Goal: Information Seeking & Learning: Learn about a topic

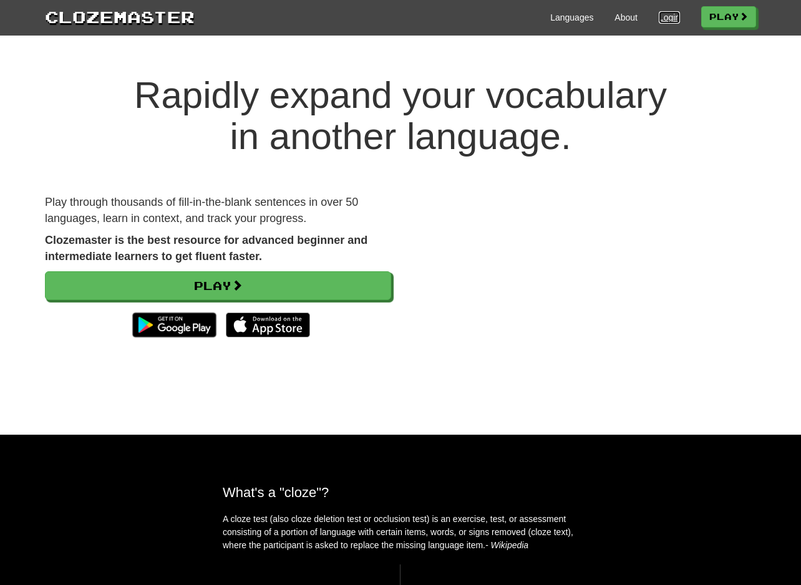
click at [659, 21] on link "Login" at bounding box center [669, 17] width 21 height 12
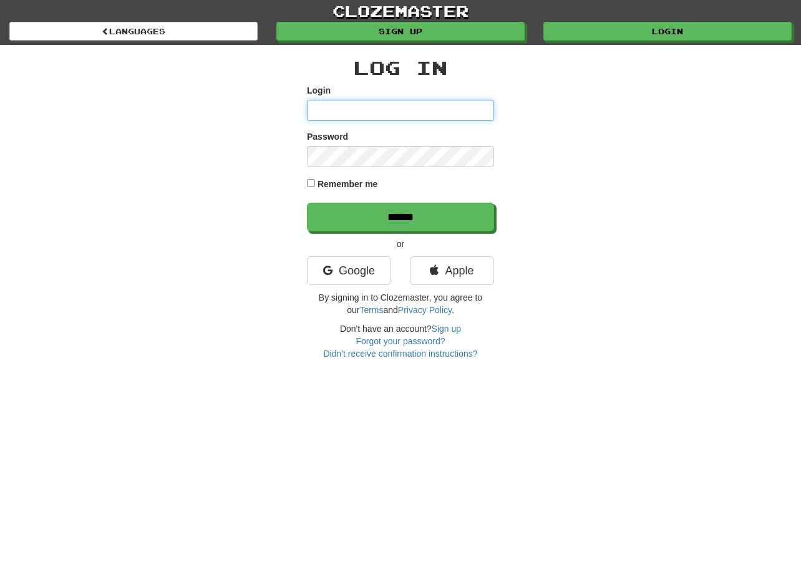
type input "**********"
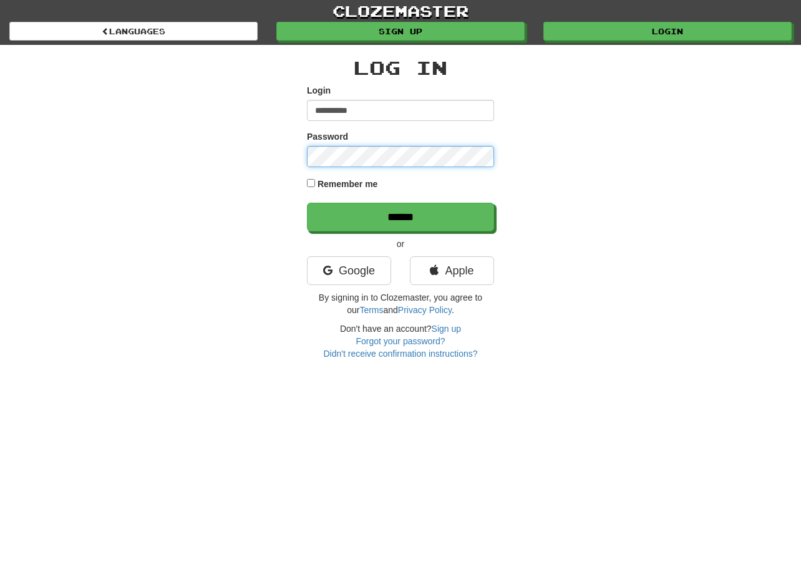
click at [307, 203] on input "******" at bounding box center [400, 217] width 187 height 29
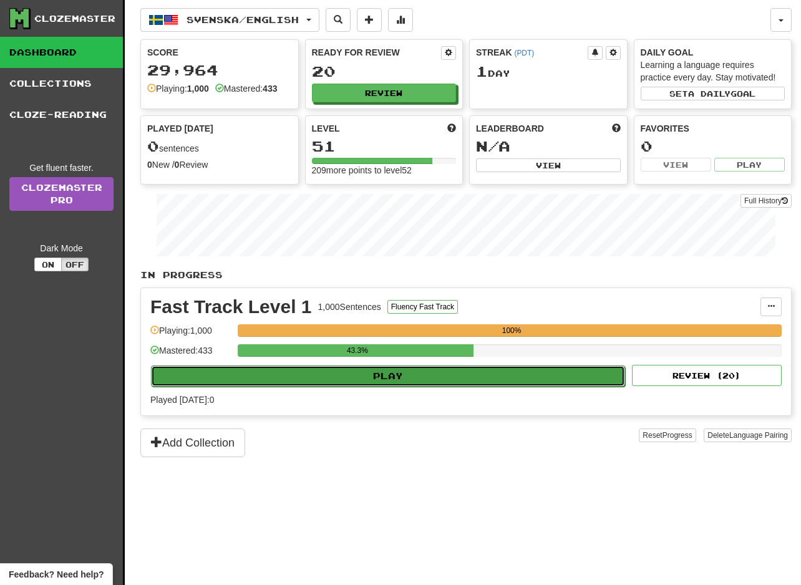
click at [449, 374] on button "Play" at bounding box center [388, 375] width 474 height 21
select select "**"
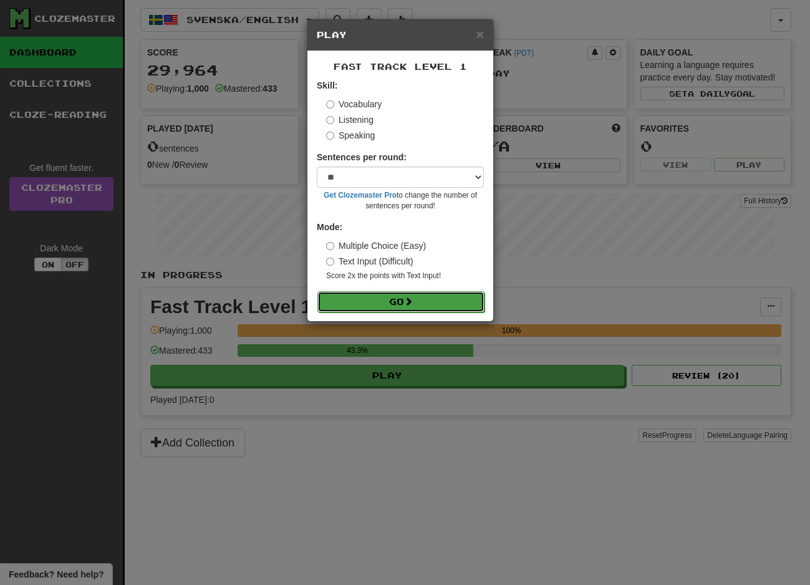
click at [377, 298] on button "Go" at bounding box center [400, 301] width 167 height 21
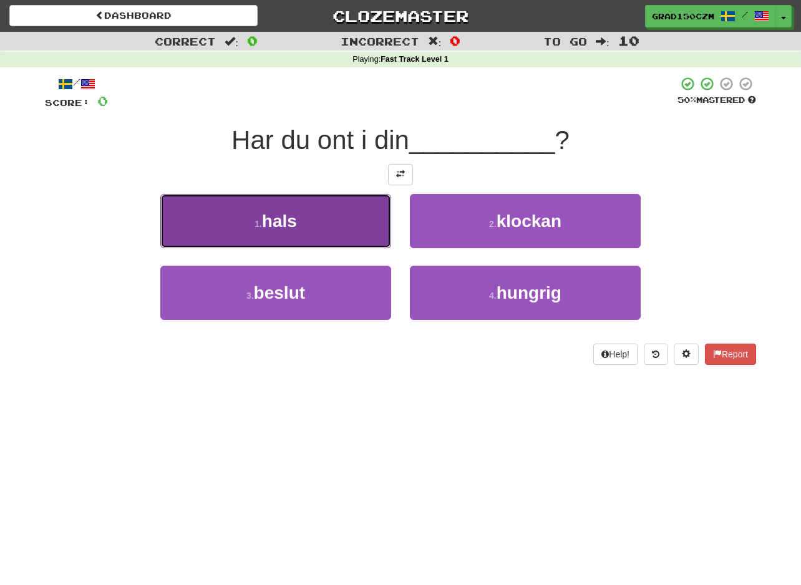
click at [279, 226] on span "hals" at bounding box center [279, 220] width 35 height 19
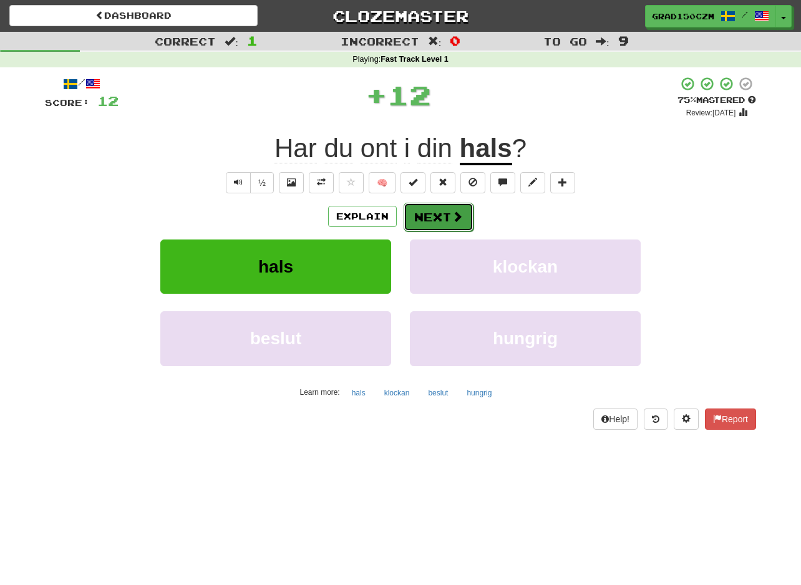
click at [437, 213] on button "Next" at bounding box center [439, 217] width 70 height 29
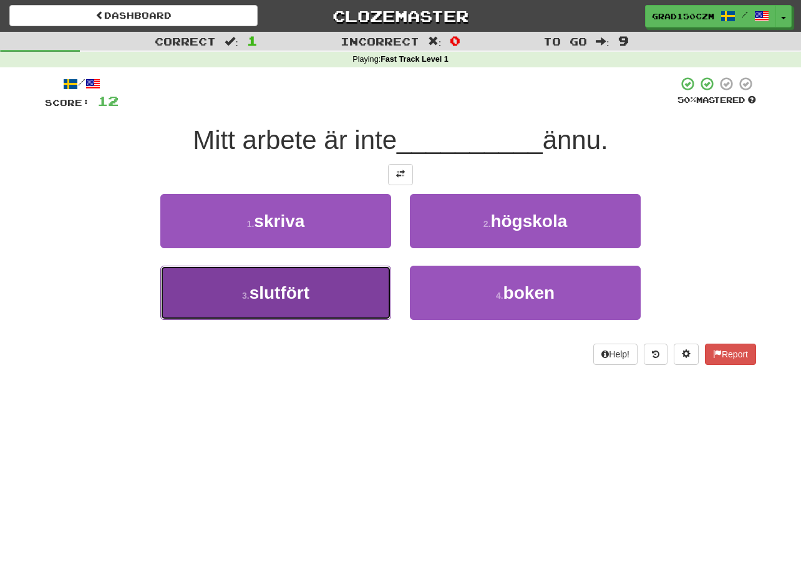
click at [290, 292] on span "slutfört" at bounding box center [279, 292] width 60 height 19
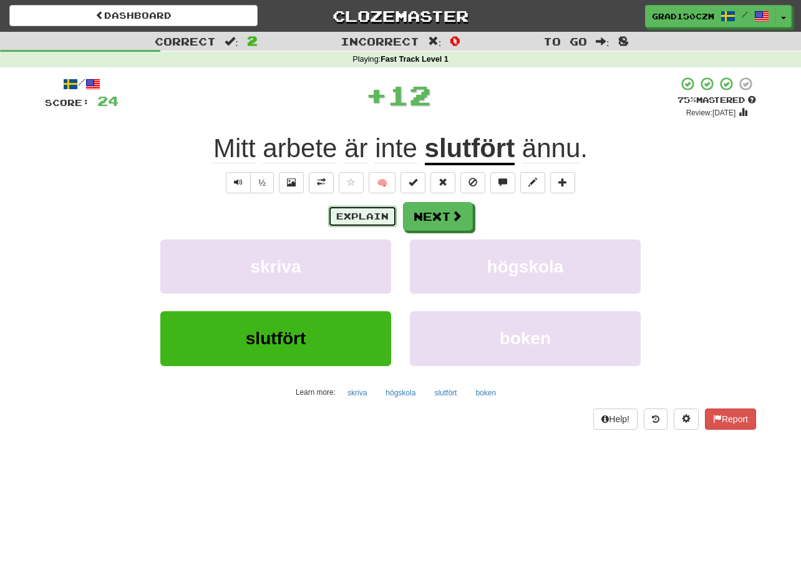
click at [371, 225] on button "Explain" at bounding box center [362, 216] width 69 height 21
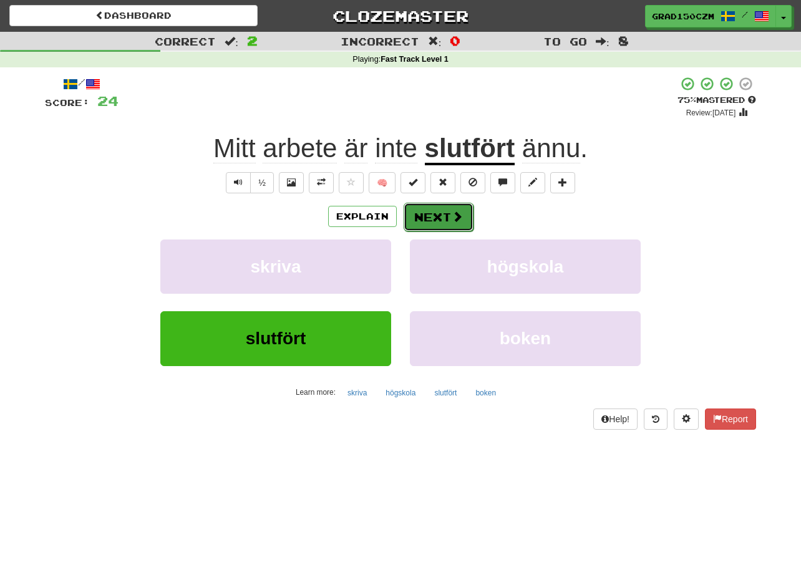
click at [452, 211] on span at bounding box center [457, 216] width 11 height 11
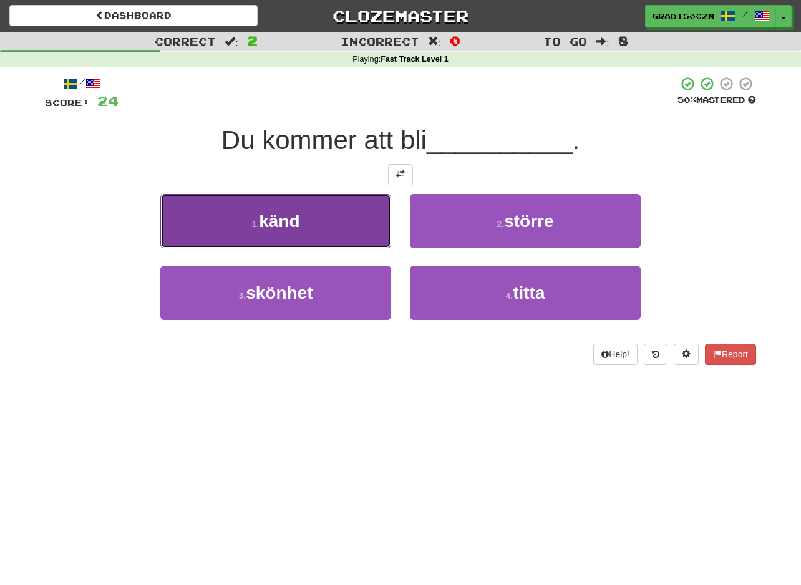
click at [244, 229] on button "1 . känd" at bounding box center [275, 221] width 231 height 54
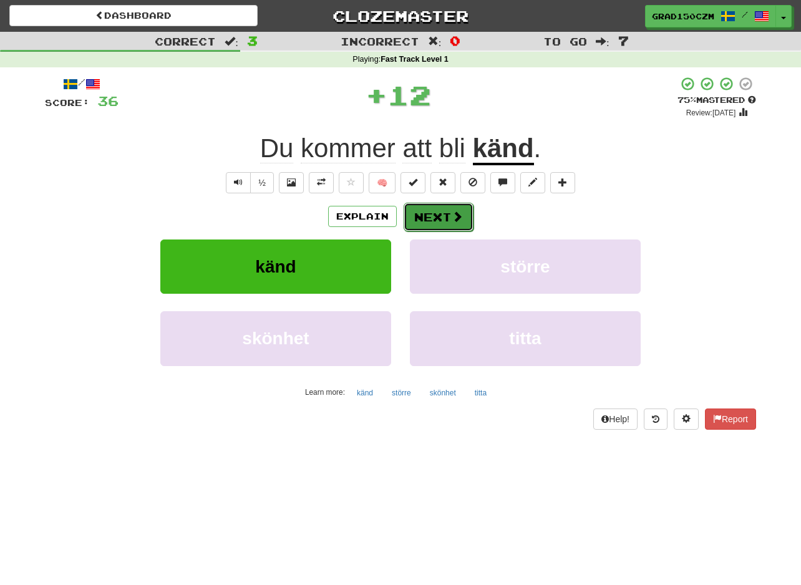
click at [426, 208] on button "Next" at bounding box center [439, 217] width 70 height 29
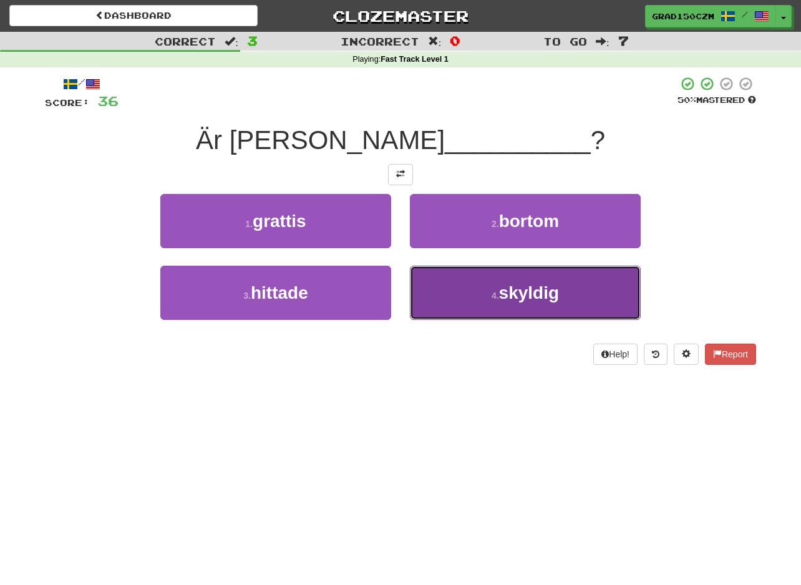
click at [573, 292] on button "4 . skyldig" at bounding box center [525, 293] width 231 height 54
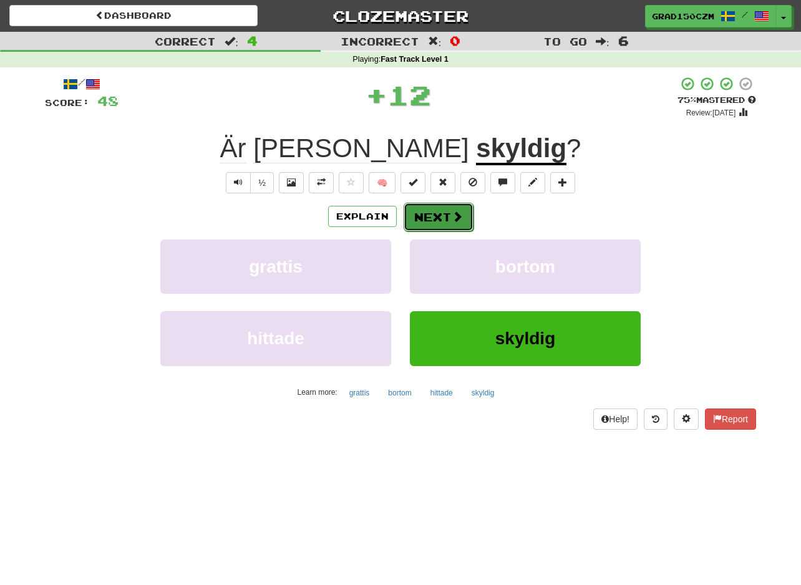
click at [433, 218] on button "Next" at bounding box center [439, 217] width 70 height 29
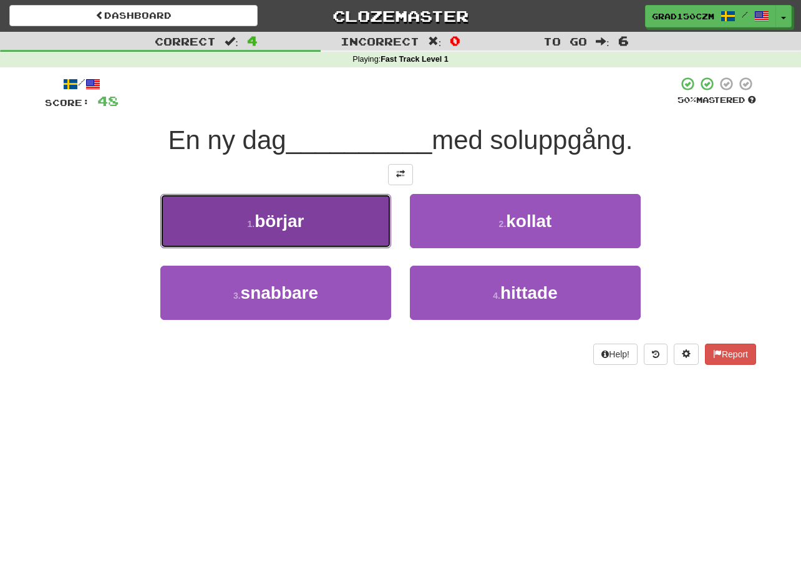
click at [271, 225] on span "börjar" at bounding box center [278, 220] width 49 height 19
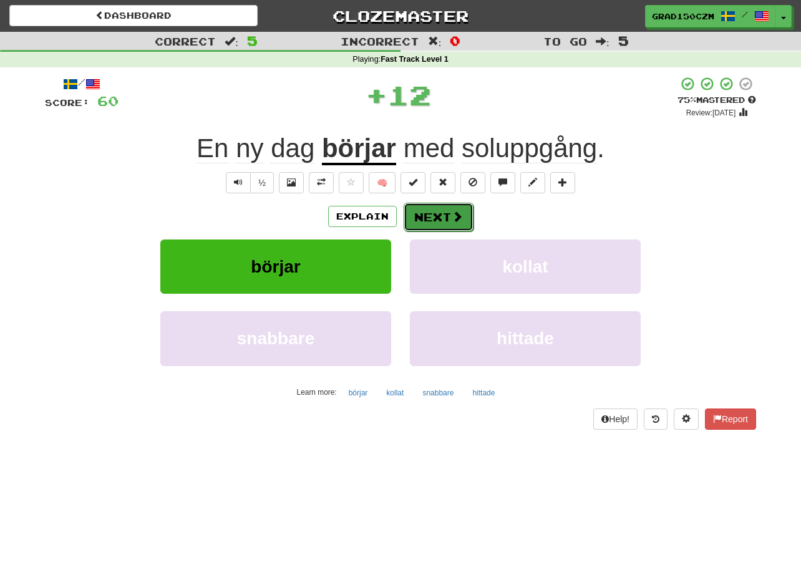
click at [446, 214] on button "Next" at bounding box center [439, 217] width 70 height 29
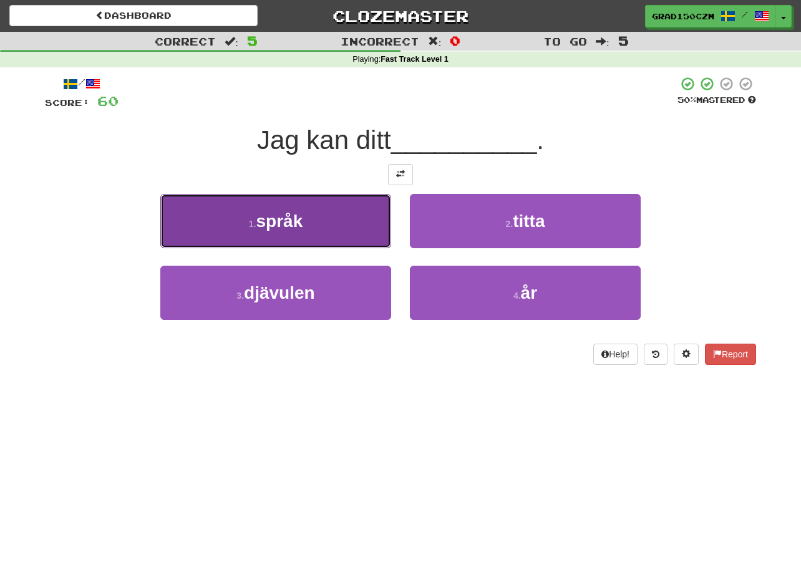
click at [239, 226] on button "1 . språk" at bounding box center [275, 221] width 231 height 54
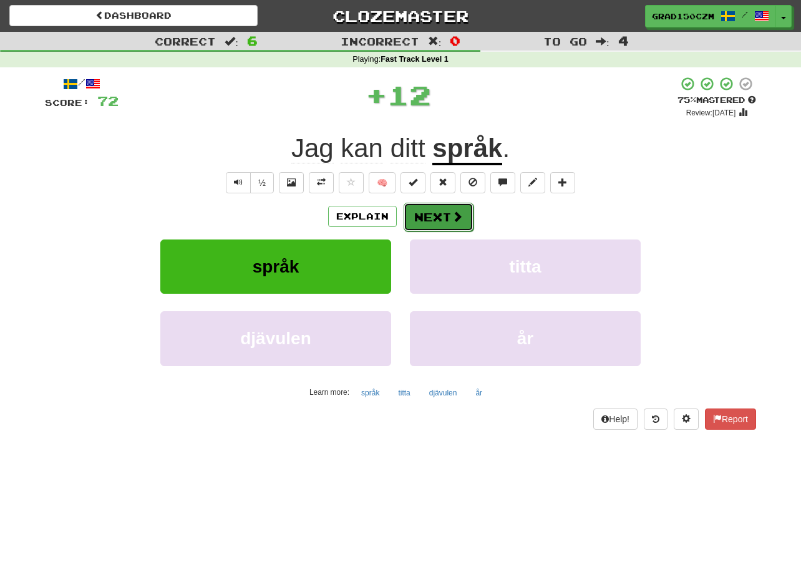
click at [452, 206] on button "Next" at bounding box center [439, 217] width 70 height 29
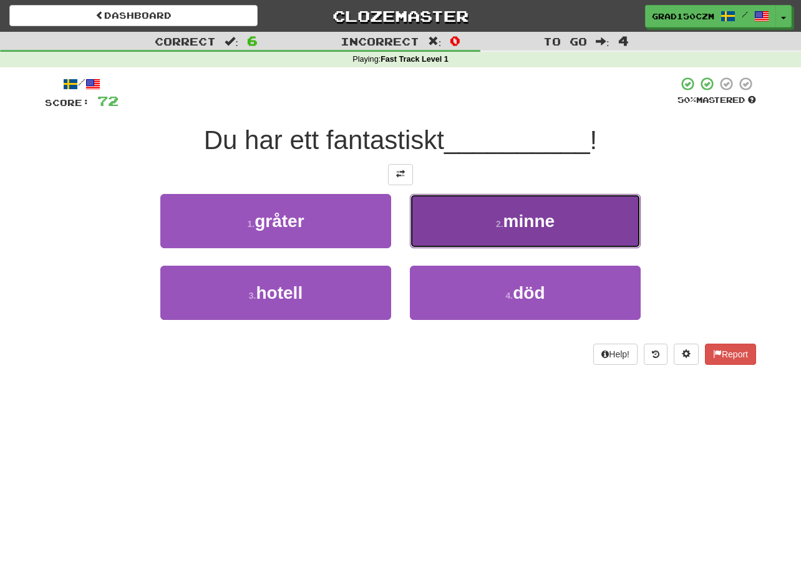
click at [534, 219] on span "minne" at bounding box center [528, 220] width 51 height 19
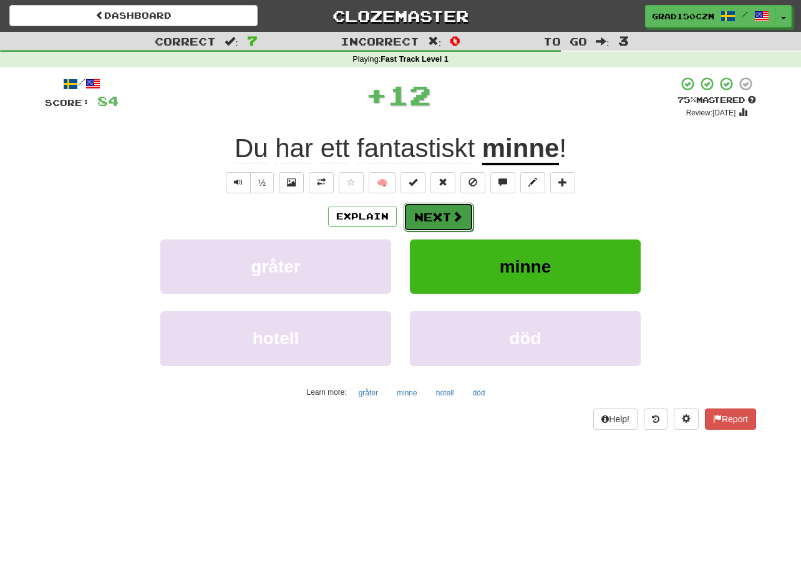
click at [430, 229] on button "Next" at bounding box center [439, 217] width 70 height 29
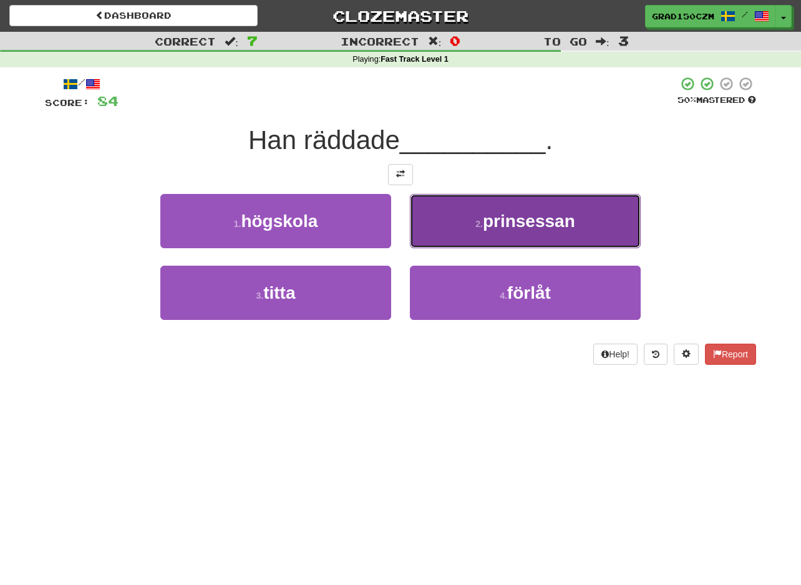
click at [513, 215] on span "prinsessan" at bounding box center [529, 220] width 92 height 19
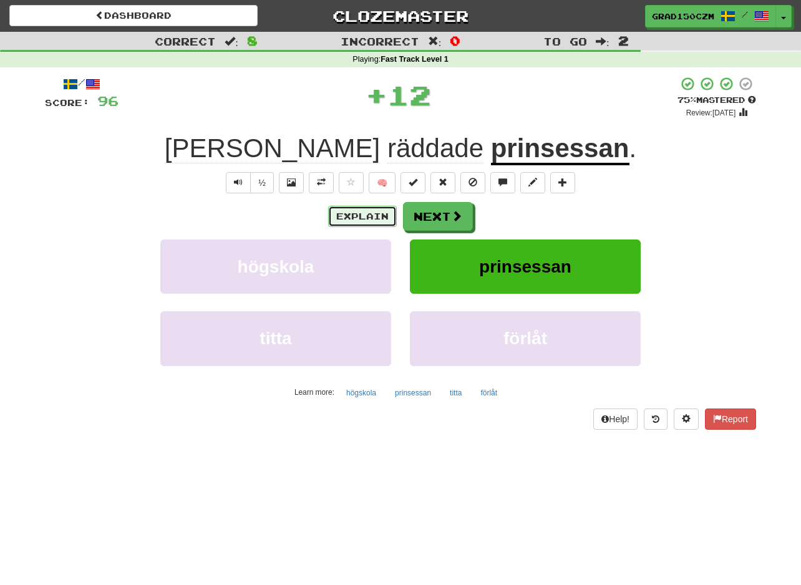
click at [344, 213] on button "Explain" at bounding box center [362, 216] width 69 height 21
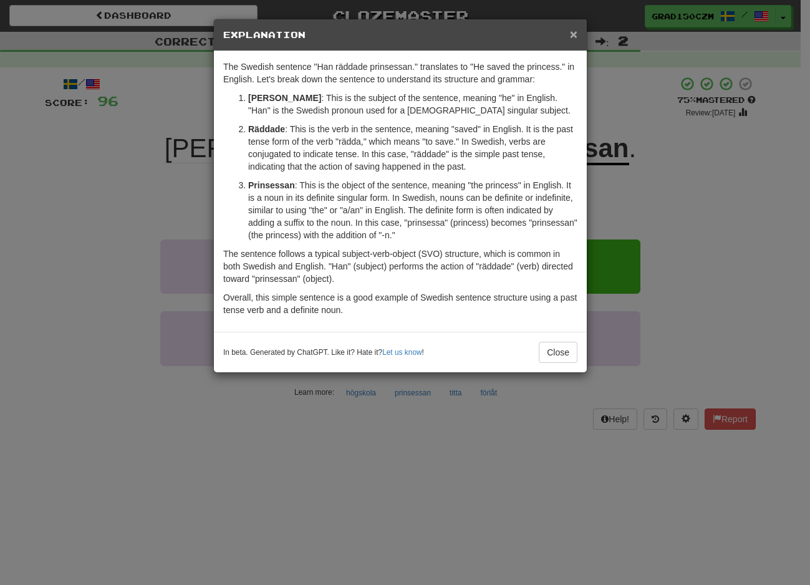
click at [575, 36] on span "×" at bounding box center [573, 34] width 7 height 14
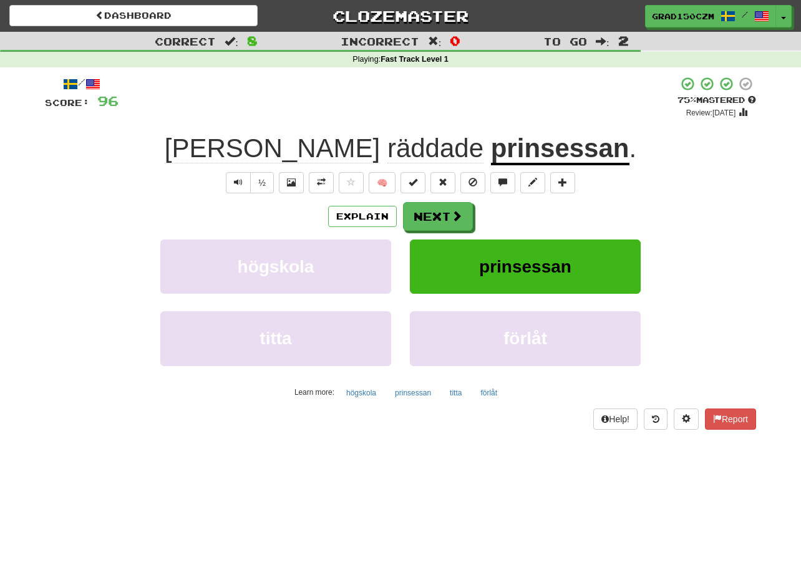
click at [438, 233] on div "Explain Next högskola prinsessan titta förlåt Learn more: högskola prinsessan t…" at bounding box center [400, 302] width 711 height 200
click at [441, 215] on button "Next" at bounding box center [439, 217] width 70 height 29
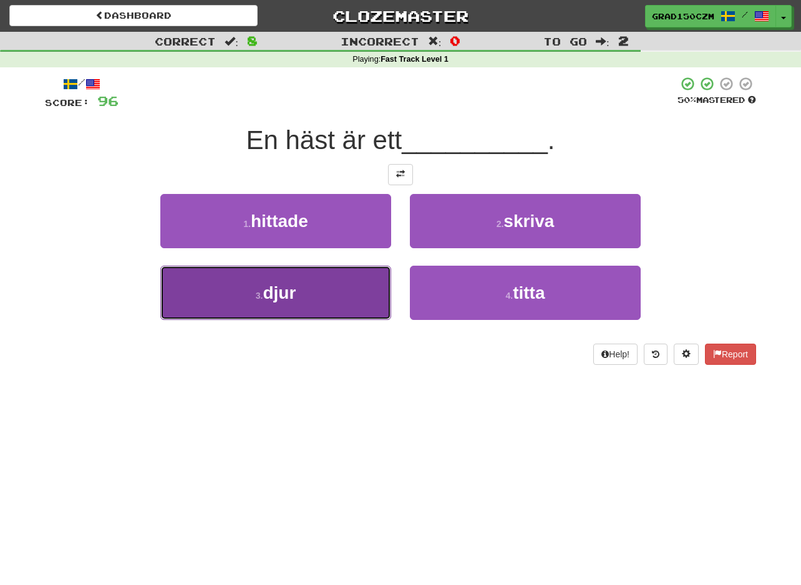
click at [239, 286] on button "3 . djur" at bounding box center [275, 293] width 231 height 54
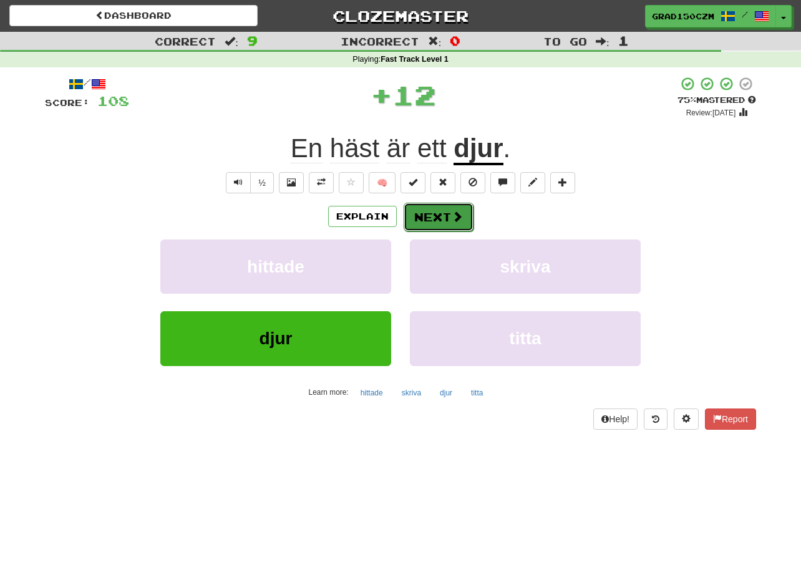
click at [453, 206] on button "Next" at bounding box center [439, 217] width 70 height 29
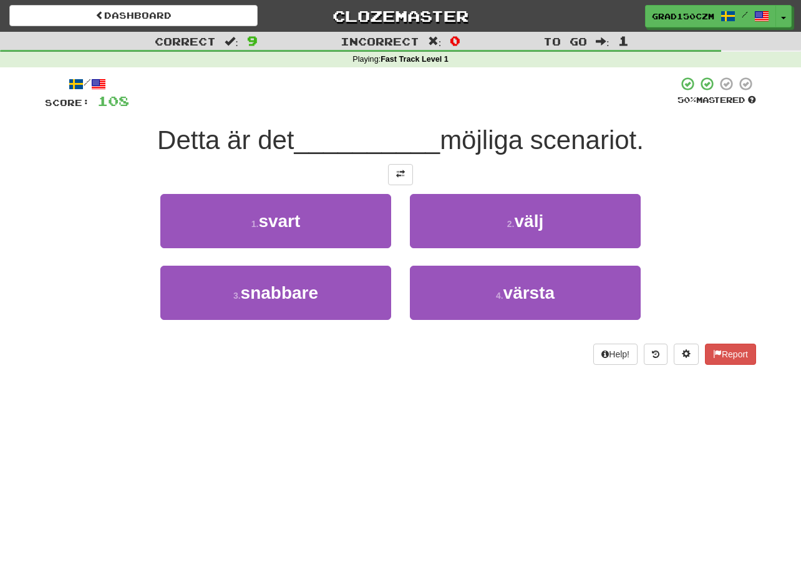
click at [541, 249] on div "2 . välj" at bounding box center [524, 230] width 249 height 72
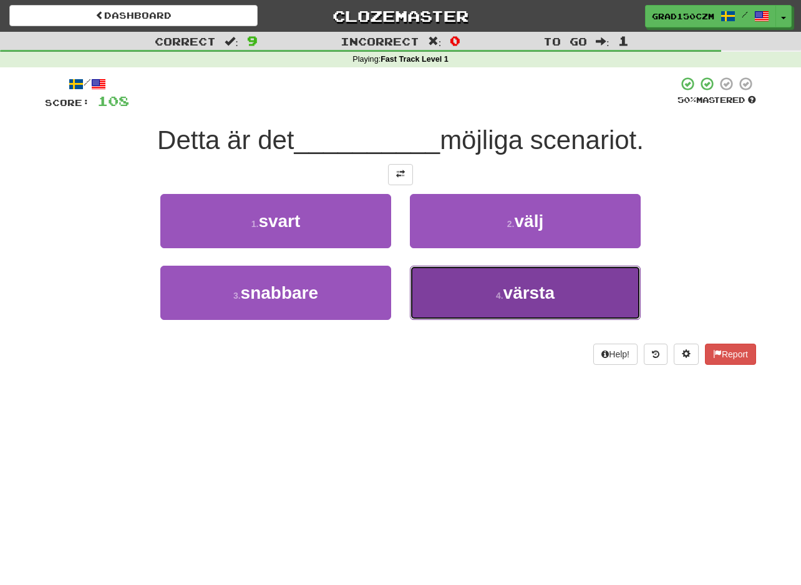
click at [544, 286] on span "värsta" at bounding box center [529, 292] width 52 height 19
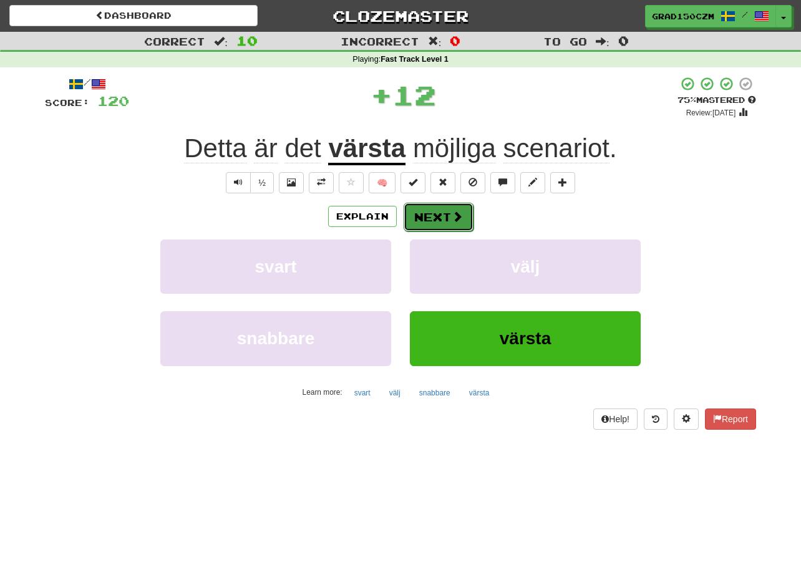
click at [430, 220] on button "Next" at bounding box center [439, 217] width 70 height 29
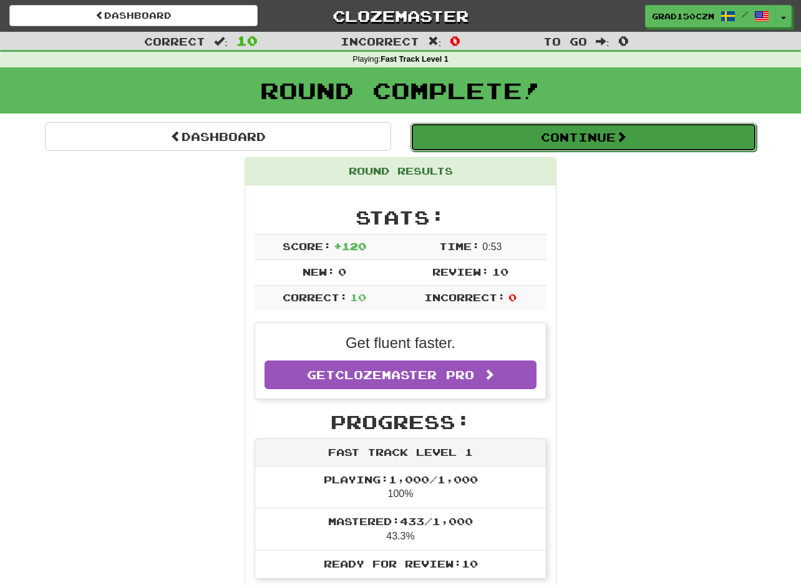
click at [627, 137] on span at bounding box center [621, 136] width 11 height 11
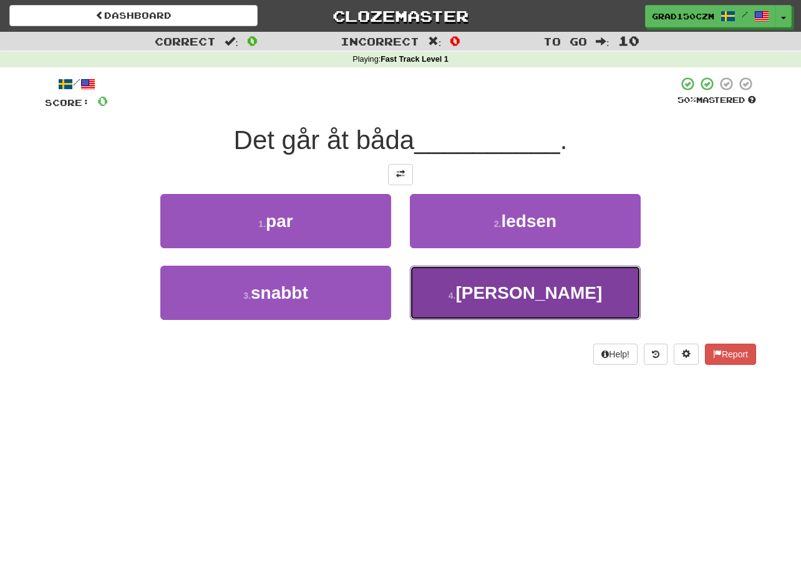
click at [518, 297] on span "hållen" at bounding box center [528, 292] width 147 height 19
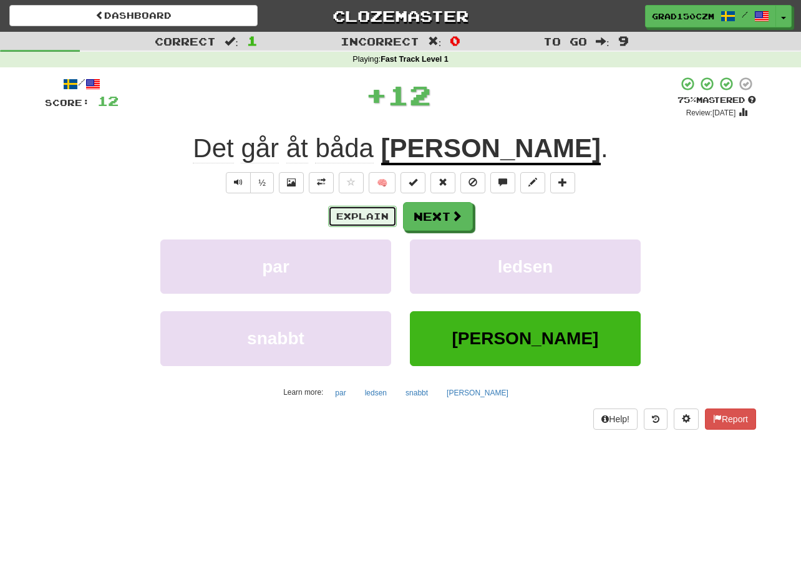
click at [355, 213] on button "Explain" at bounding box center [362, 216] width 69 height 21
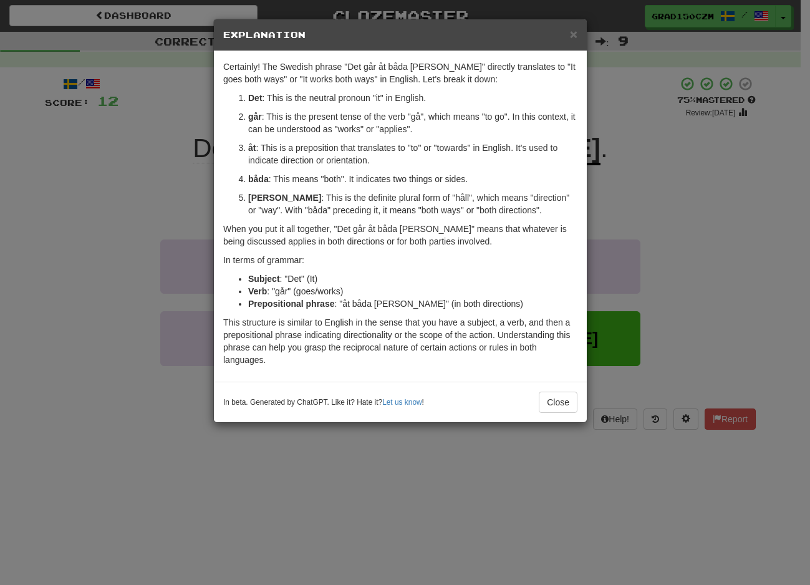
click at [751, 233] on div "× Explanation Certainly! The Swedish phrase "Det går åt båda hållen" directly t…" at bounding box center [405, 292] width 810 height 585
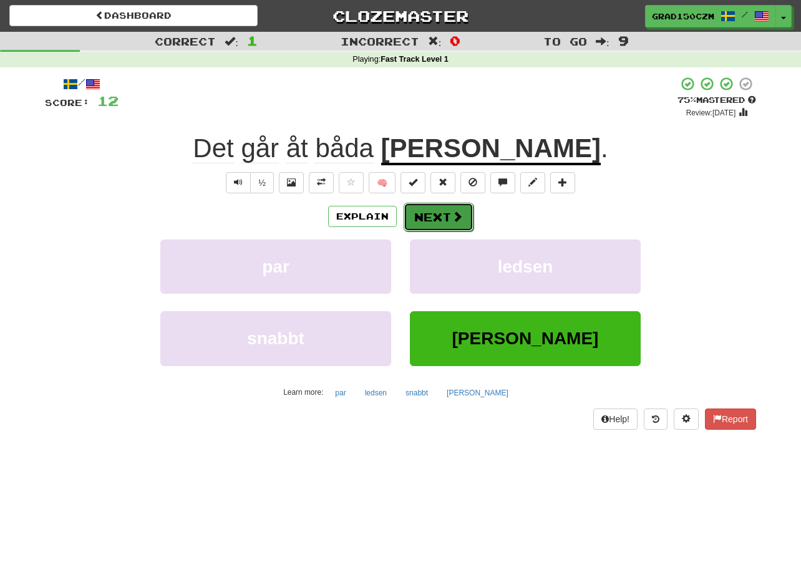
click at [446, 213] on button "Next" at bounding box center [439, 217] width 70 height 29
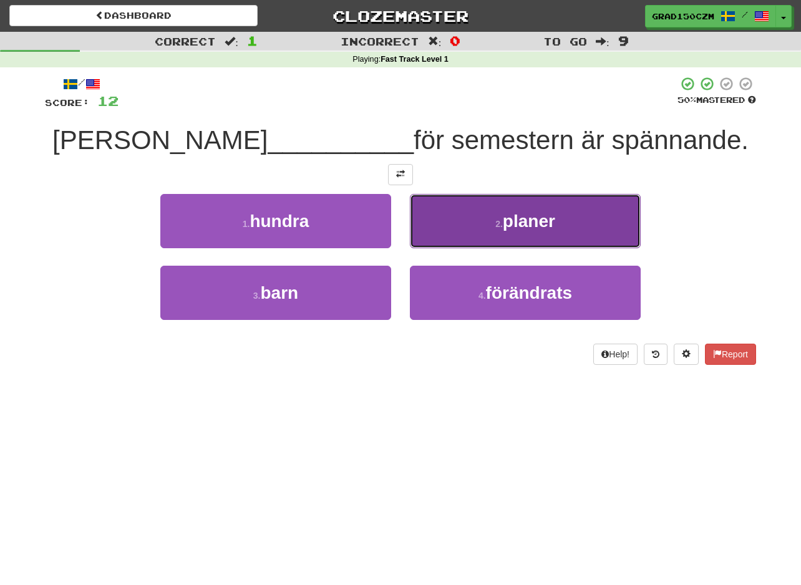
click at [619, 215] on button "2 . planer" at bounding box center [525, 221] width 231 height 54
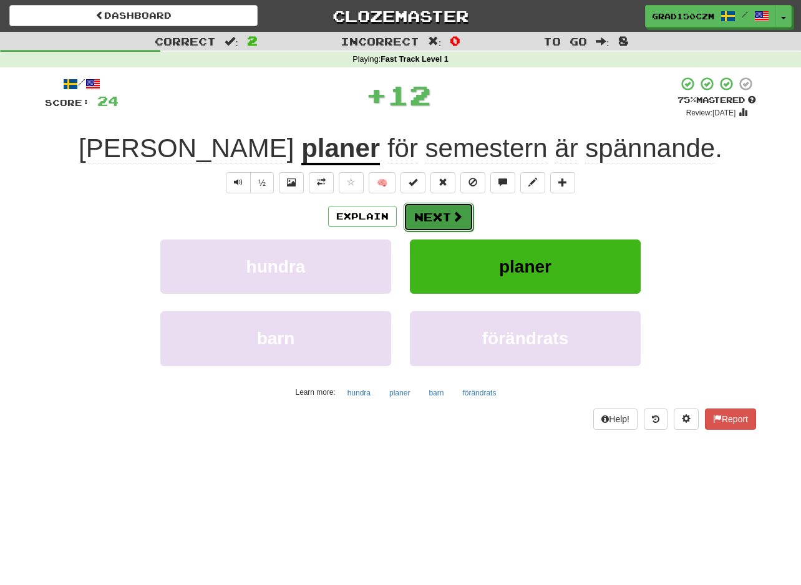
click at [429, 219] on button "Next" at bounding box center [439, 217] width 70 height 29
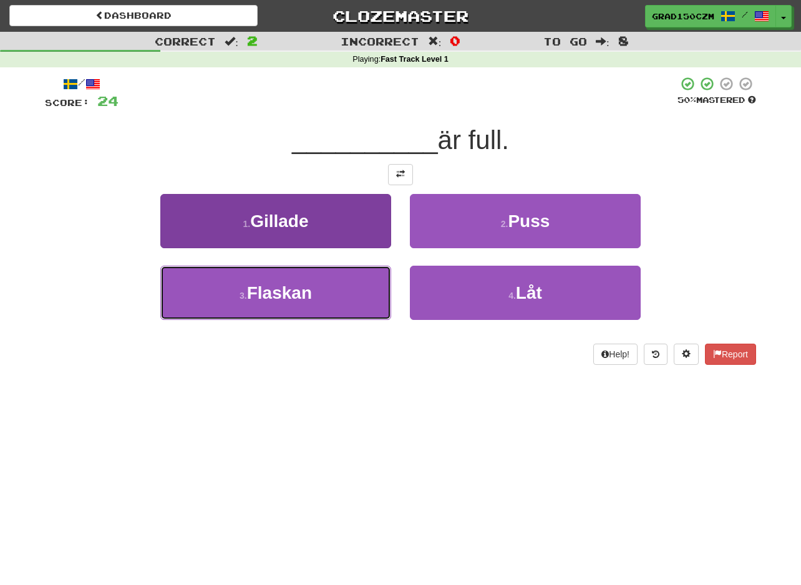
click at [249, 289] on span "Flaskan" at bounding box center [279, 292] width 65 height 19
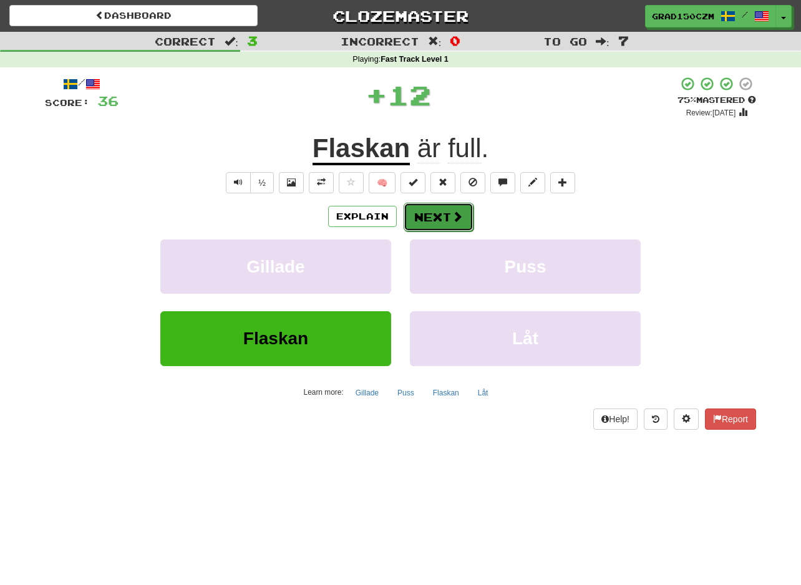
click at [448, 216] on button "Next" at bounding box center [439, 217] width 70 height 29
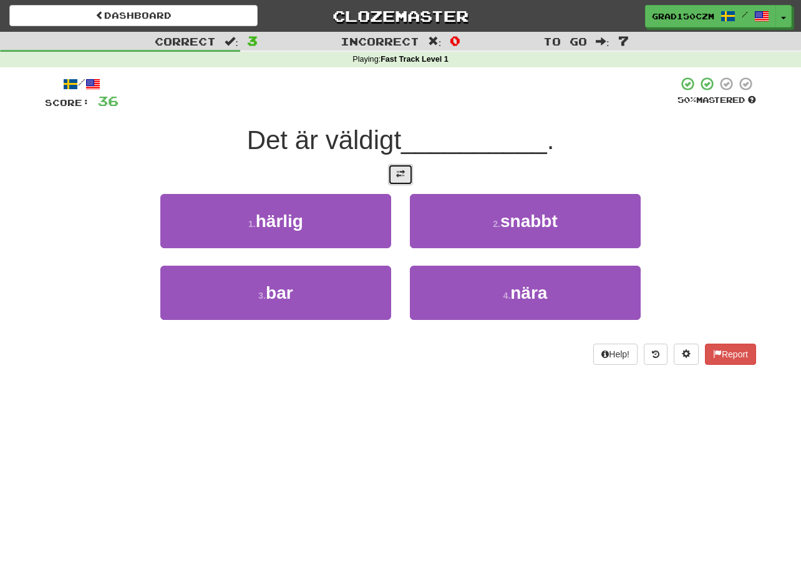
click at [402, 173] on span at bounding box center [400, 174] width 9 height 9
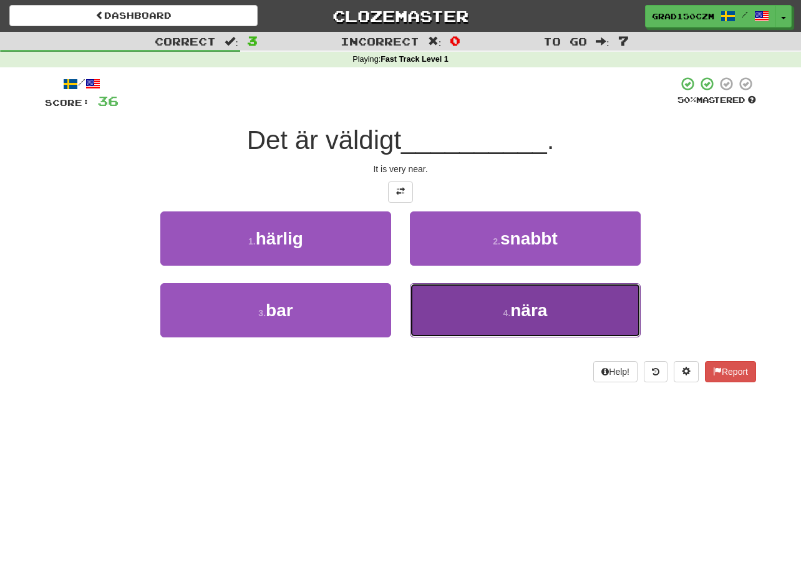
click at [528, 312] on span "nära" at bounding box center [528, 310] width 37 height 19
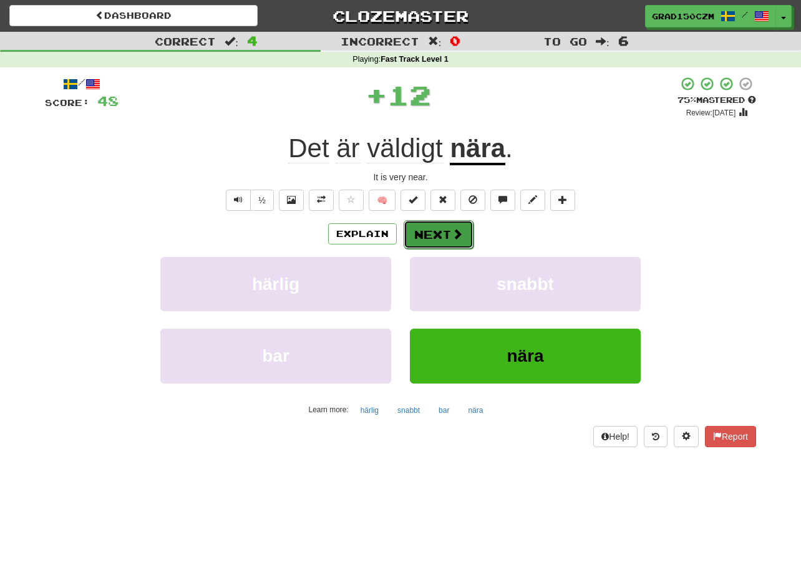
click at [448, 241] on button "Next" at bounding box center [439, 234] width 70 height 29
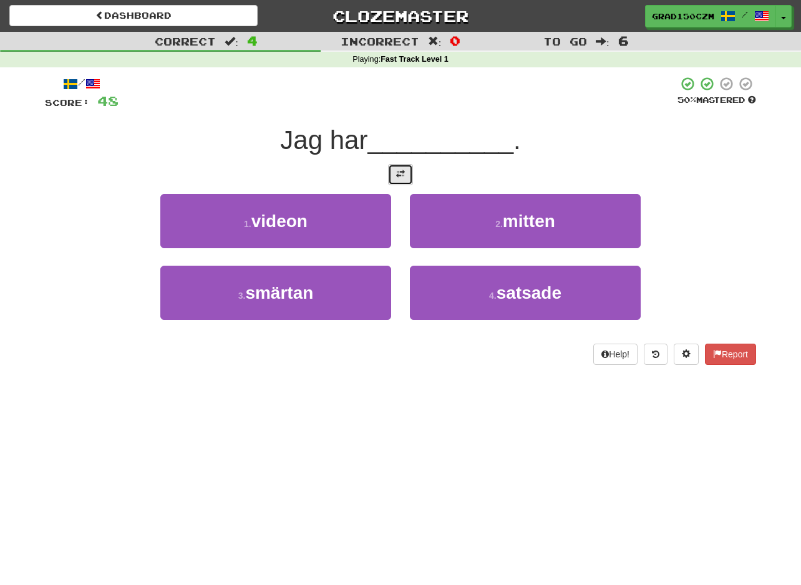
click at [401, 173] on span at bounding box center [400, 174] width 9 height 9
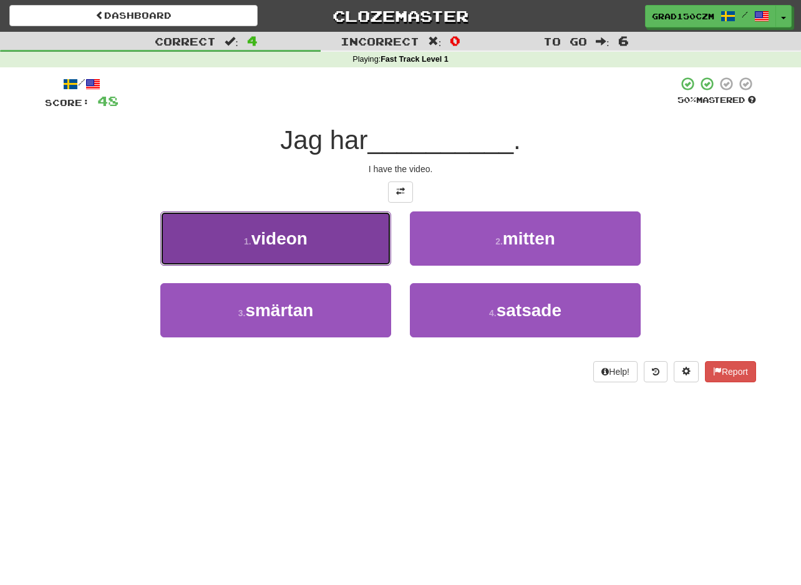
click at [255, 253] on button "1 . videon" at bounding box center [275, 238] width 231 height 54
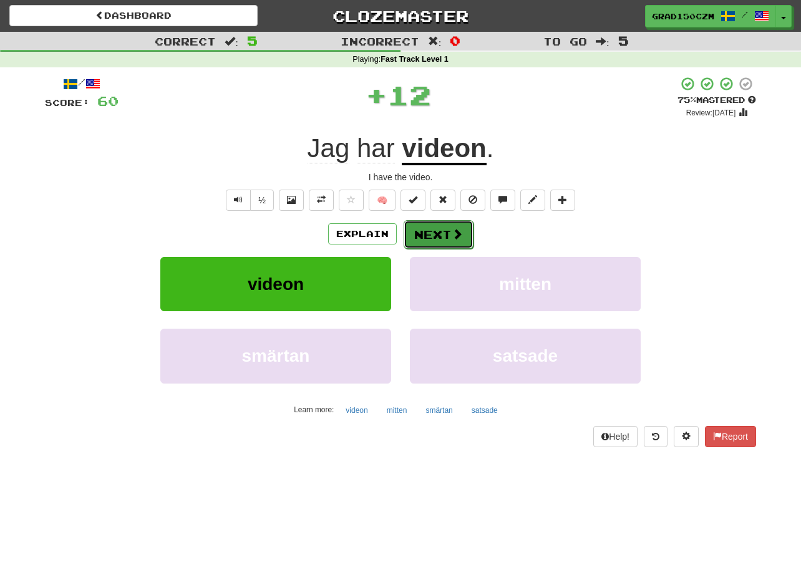
click at [441, 233] on button "Next" at bounding box center [439, 234] width 70 height 29
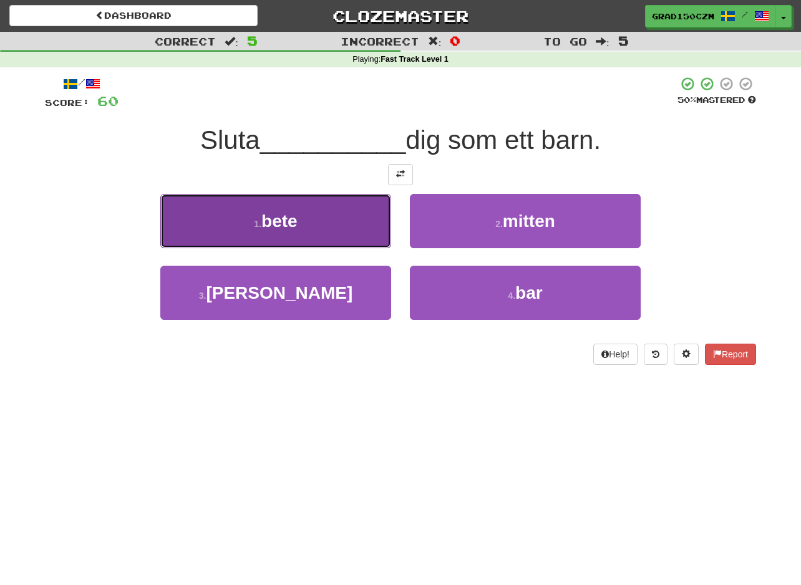
click at [273, 218] on span "bete" at bounding box center [279, 220] width 36 height 19
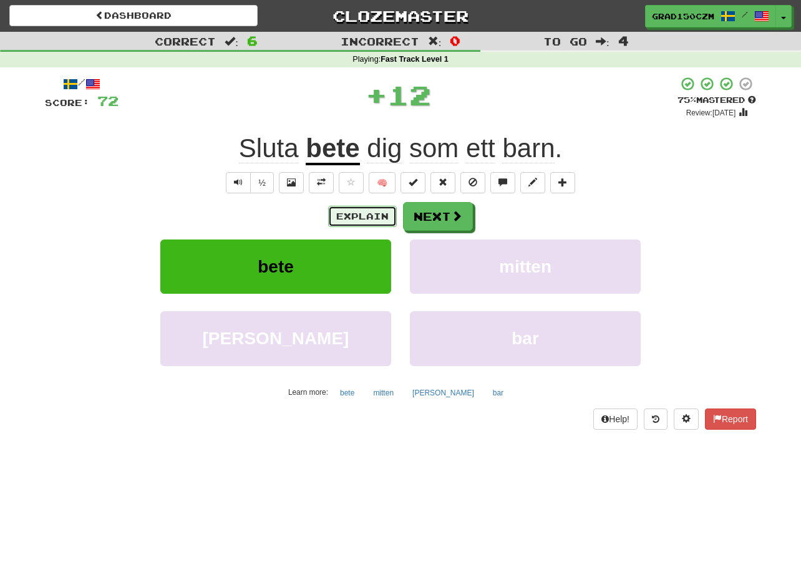
click at [350, 210] on button "Explain" at bounding box center [362, 216] width 69 height 21
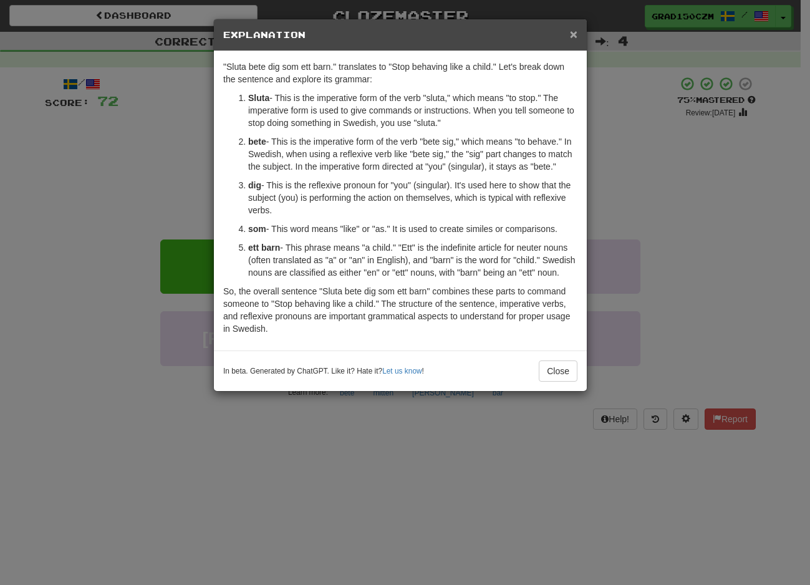
click at [573, 33] on span "×" at bounding box center [573, 34] width 7 height 14
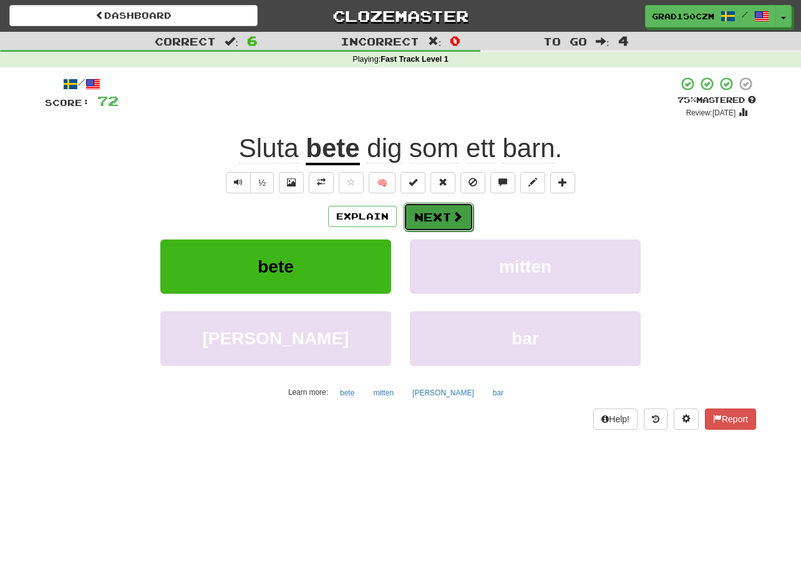
click at [422, 220] on button "Next" at bounding box center [439, 217] width 70 height 29
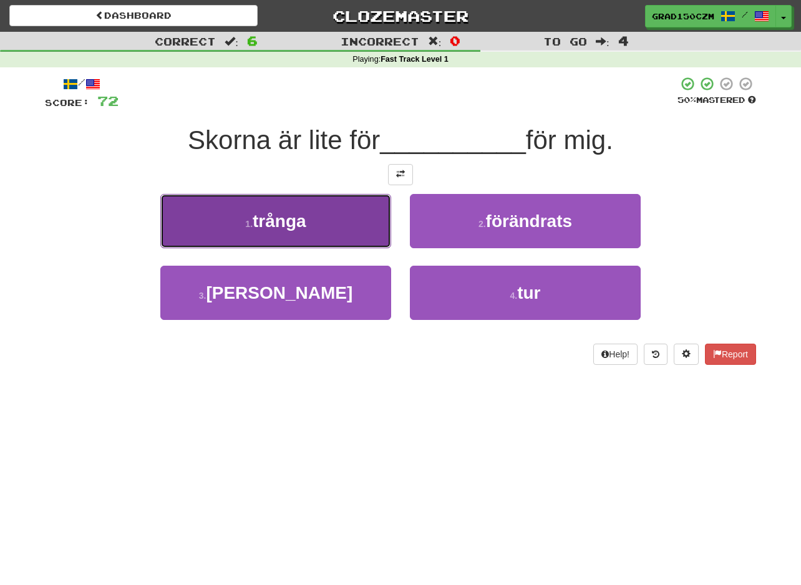
click at [298, 230] on span "trånga" at bounding box center [280, 220] width 54 height 19
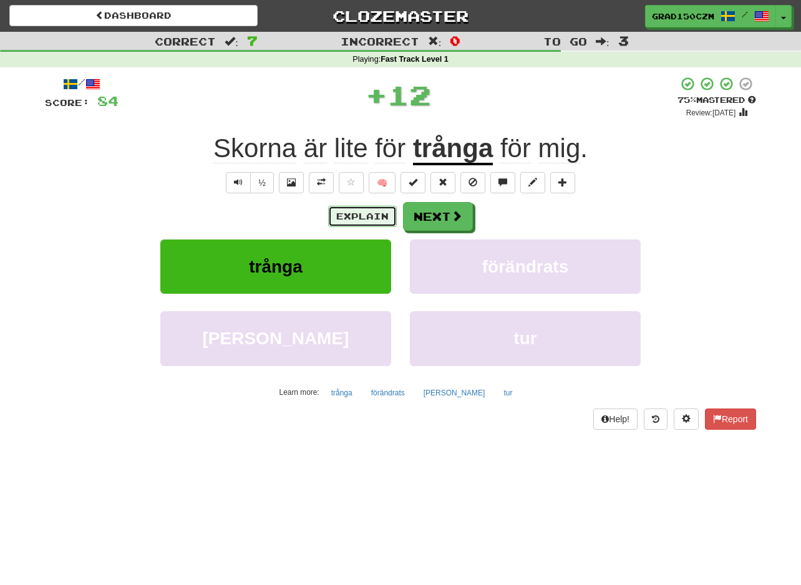
click at [375, 215] on button "Explain" at bounding box center [362, 216] width 69 height 21
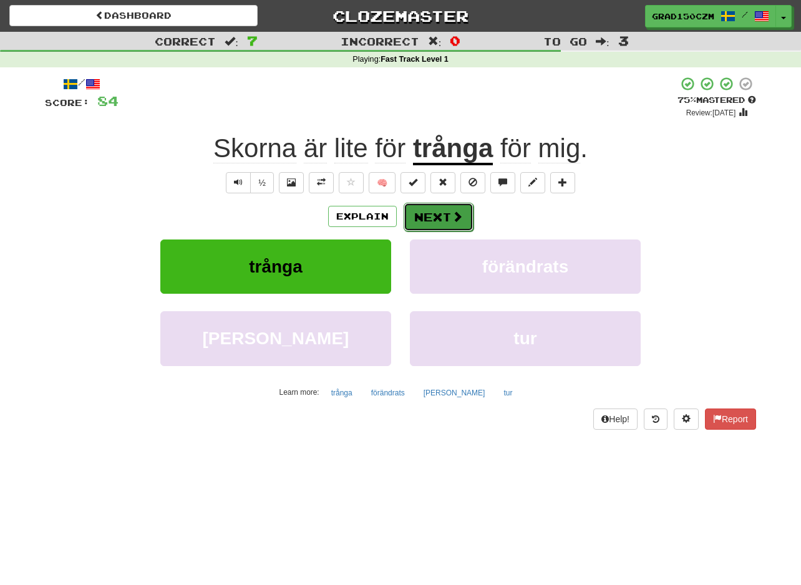
click at [422, 211] on button "Next" at bounding box center [439, 217] width 70 height 29
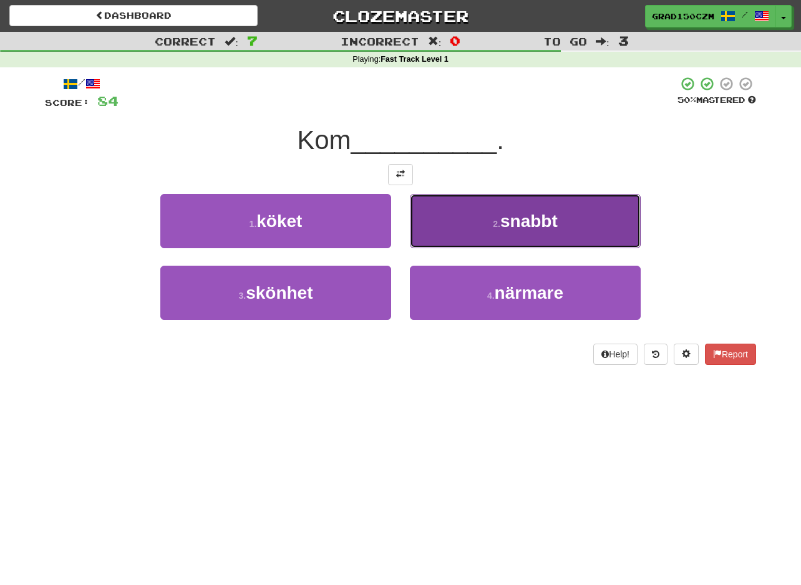
click at [573, 230] on button "2 . snabbt" at bounding box center [525, 221] width 231 height 54
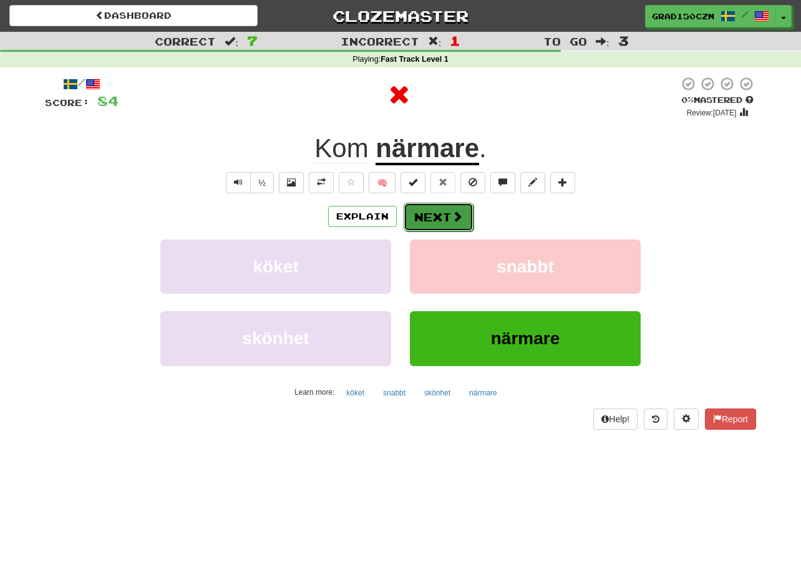
click at [441, 217] on button "Next" at bounding box center [439, 217] width 70 height 29
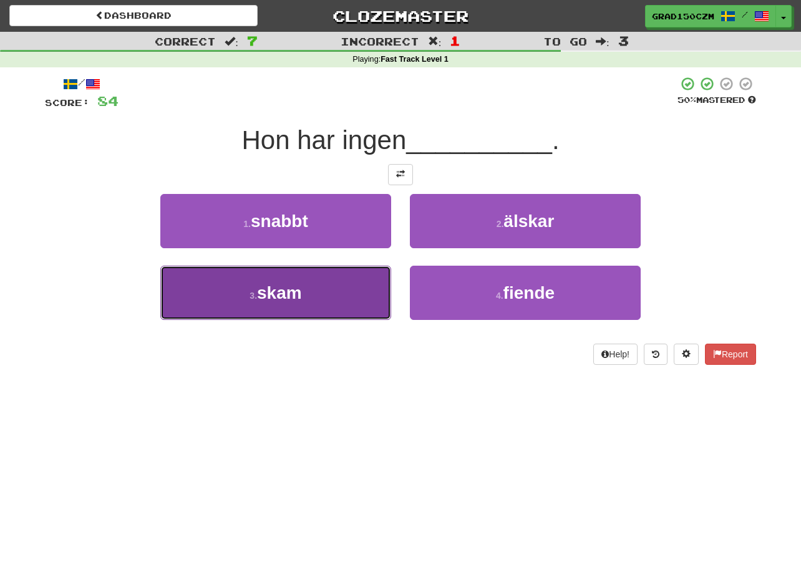
click at [341, 298] on button "3 . skam" at bounding box center [275, 293] width 231 height 54
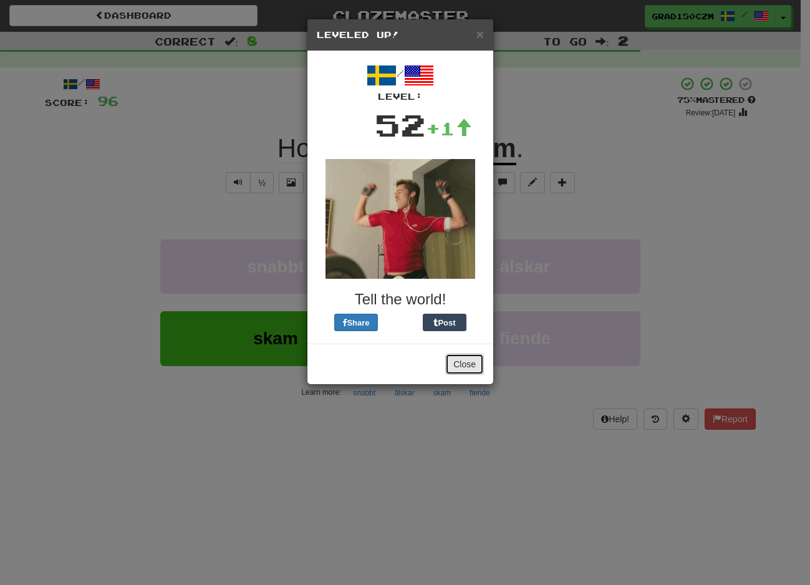
click at [463, 365] on button "Close" at bounding box center [464, 364] width 39 height 21
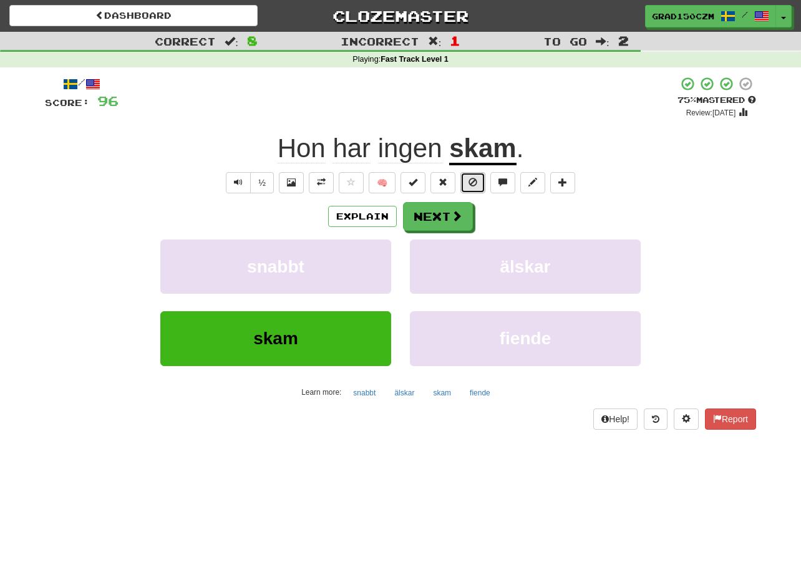
click at [460, 186] on button at bounding box center [472, 182] width 25 height 21
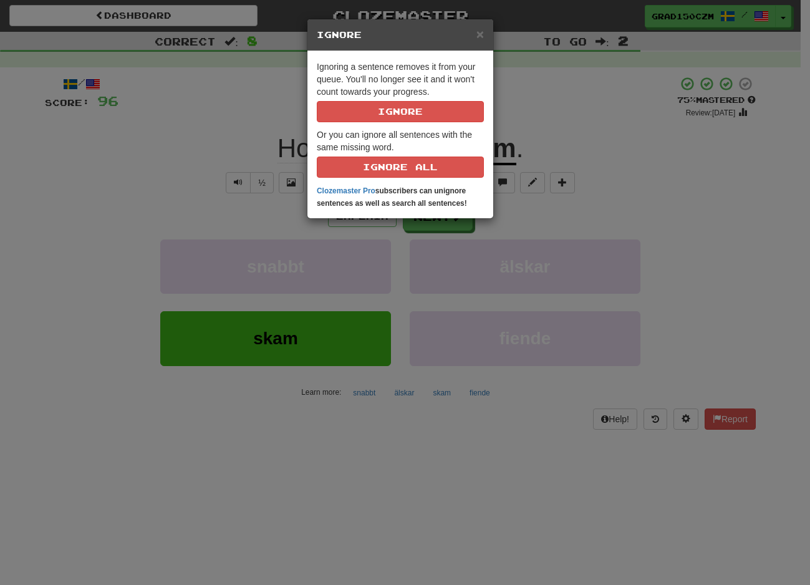
click at [668, 185] on div "× Ignore Ignoring a sentence removes it from your queue. You'll no longer see i…" at bounding box center [405, 292] width 810 height 585
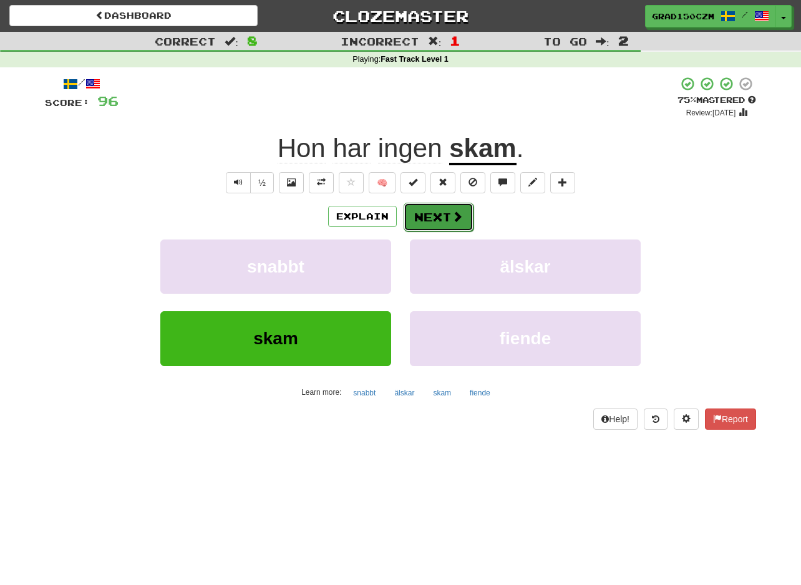
click at [432, 225] on button "Next" at bounding box center [439, 217] width 70 height 29
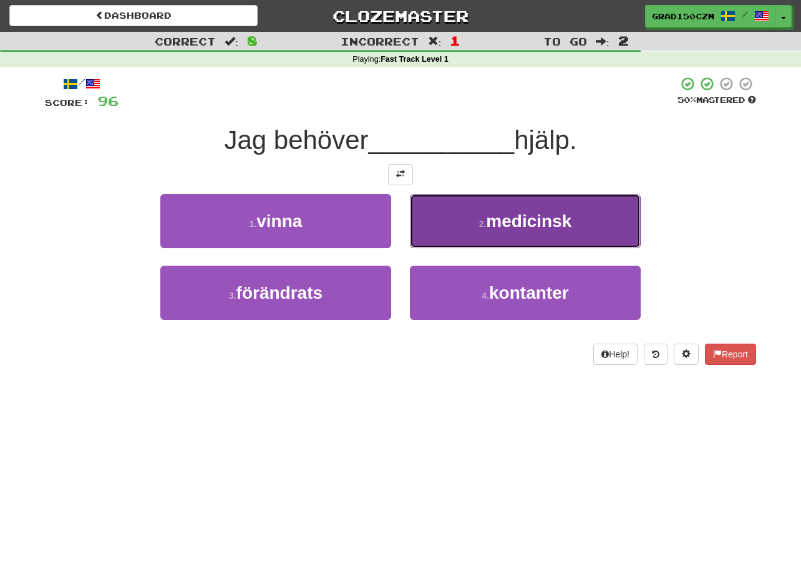
click at [501, 218] on span "medicinsk" at bounding box center [528, 220] width 85 height 19
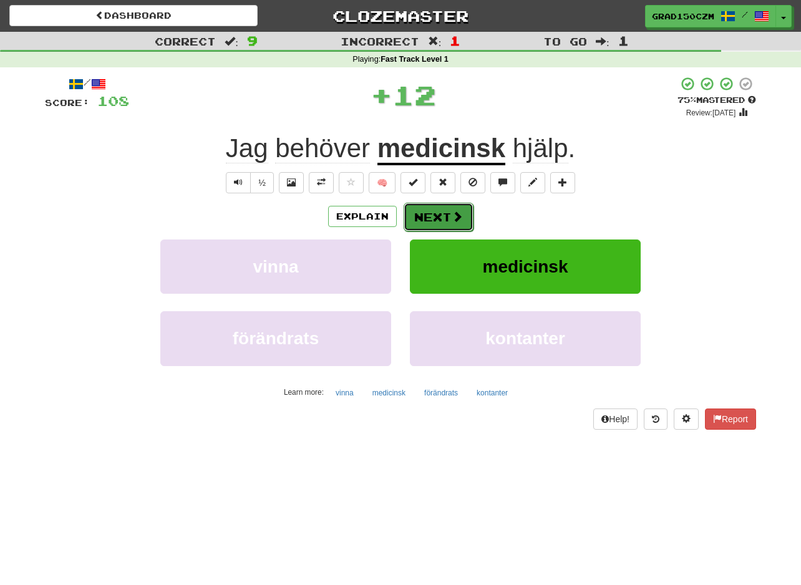
click at [432, 219] on button "Next" at bounding box center [439, 217] width 70 height 29
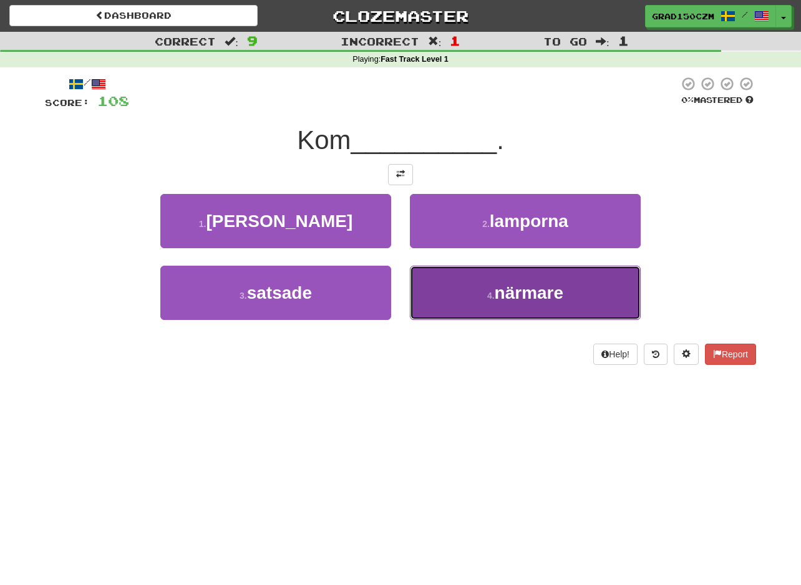
click at [585, 294] on button "4 . närmare" at bounding box center [525, 293] width 231 height 54
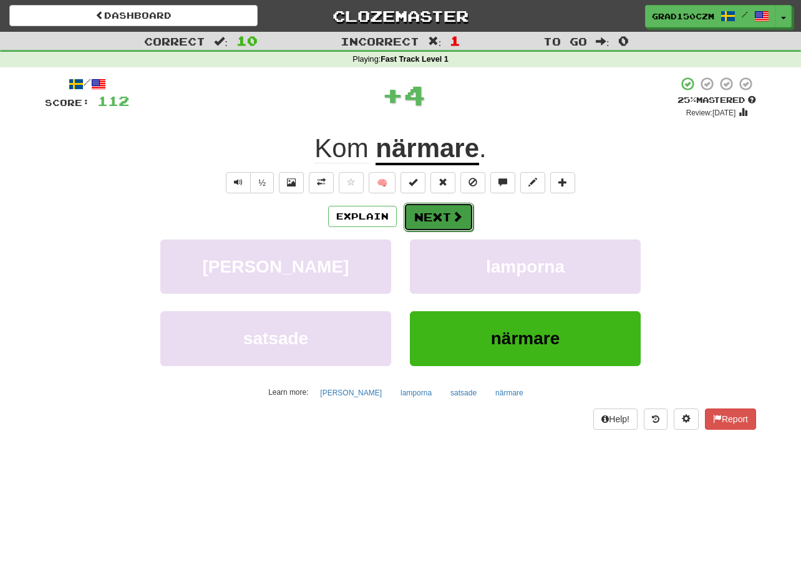
click at [445, 222] on button "Next" at bounding box center [439, 217] width 70 height 29
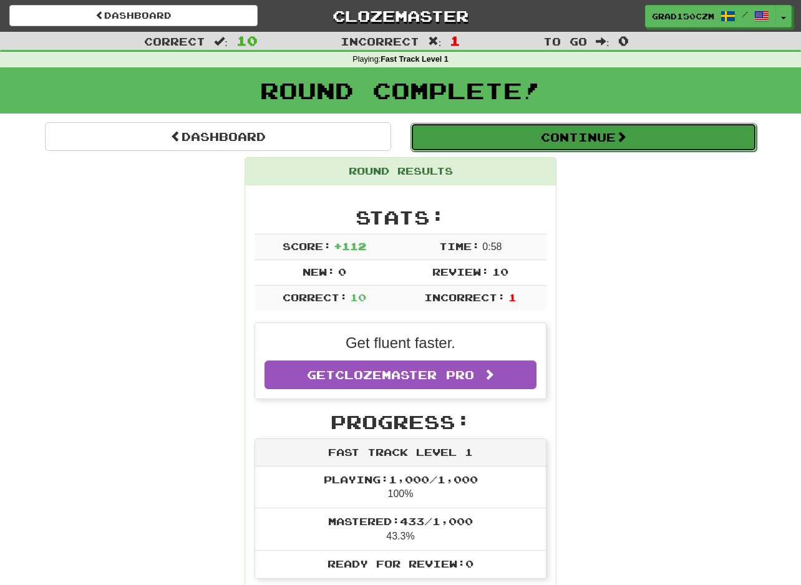
click at [639, 139] on button "Continue" at bounding box center [583, 137] width 346 height 29
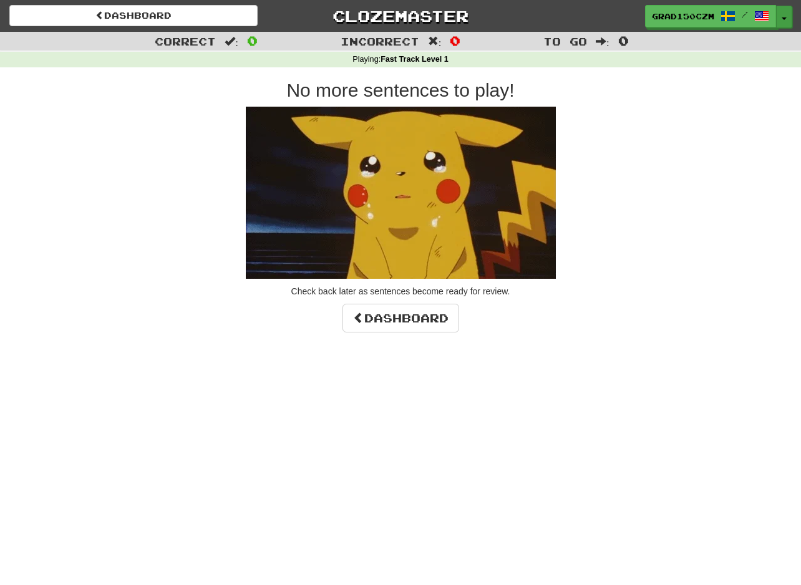
click at [780, 14] on button "Toggle Dropdown" at bounding box center [784, 17] width 16 height 22
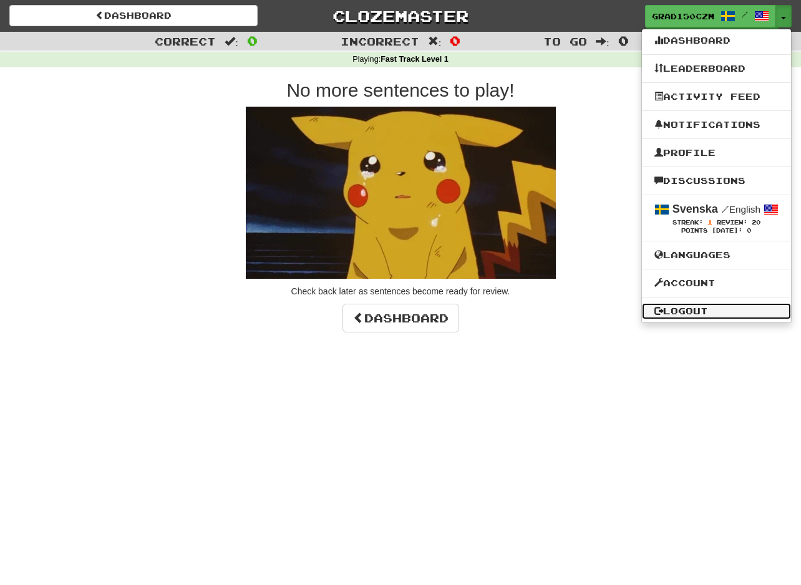
click at [692, 309] on link "Logout" at bounding box center [716, 311] width 149 height 16
